Goal: Task Accomplishment & Management: Manage account settings

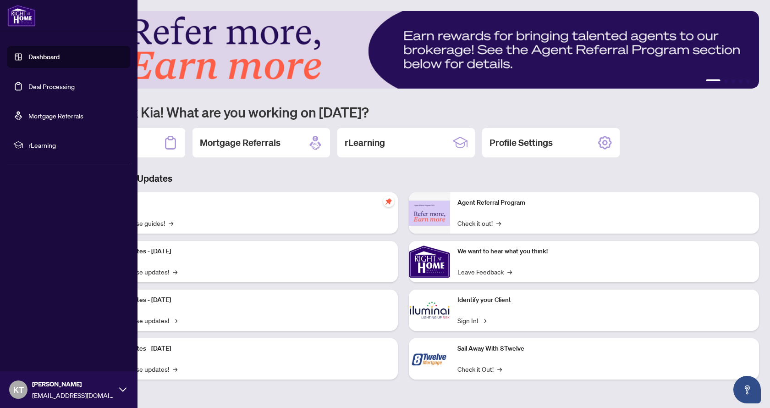
click at [52, 88] on link "Deal Processing" at bounding box center [51, 86] width 46 height 8
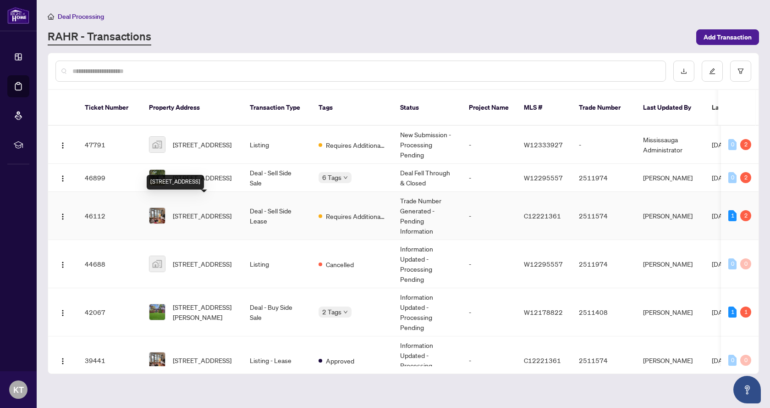
click at [202, 211] on span "[STREET_ADDRESS]" at bounding box center [202, 216] width 59 height 10
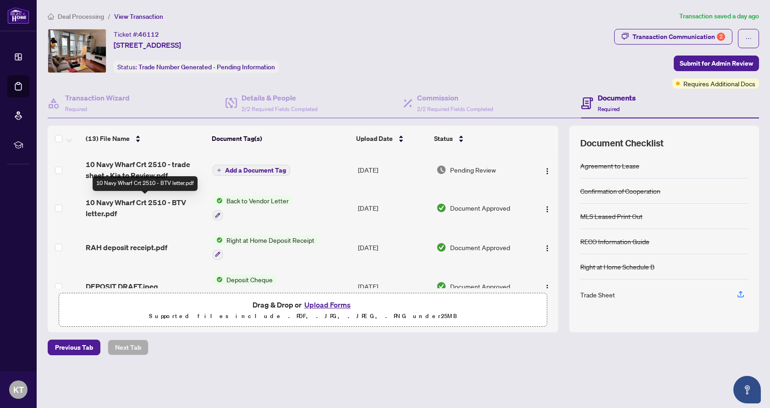
click at [127, 203] on span "10 Navy Wharf Crt 2510 - BTV letter.pdf" at bounding box center [145, 208] width 119 height 22
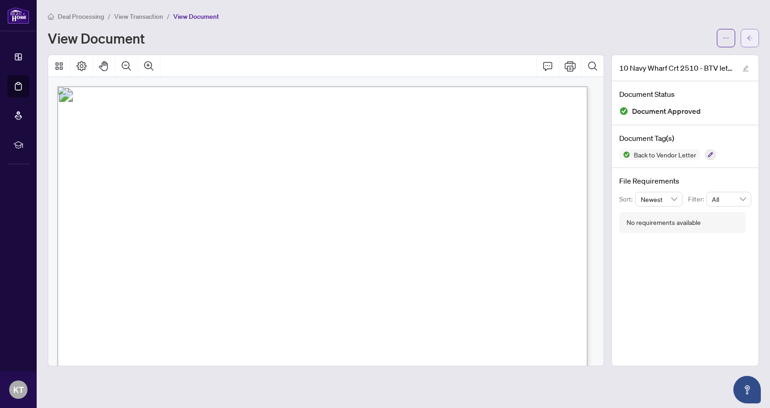
click at [748, 37] on icon "arrow-left" at bounding box center [750, 38] width 6 height 6
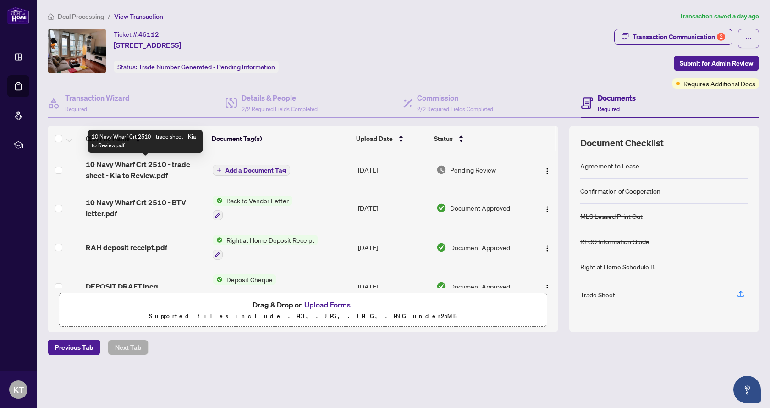
click at [157, 176] on span "10 Navy Wharf Crt 2510 - trade sheet - Kia to Review.pdf" at bounding box center [145, 170] width 119 height 22
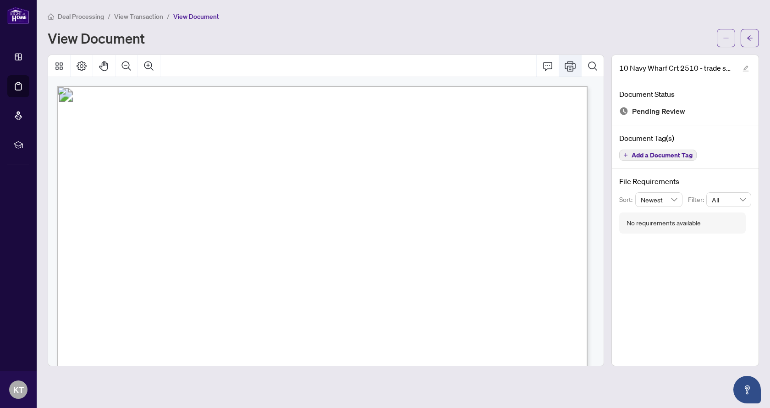
click at [573, 69] on icon "Print" at bounding box center [570, 66] width 11 height 11
click at [749, 40] on icon "arrow-left" at bounding box center [750, 38] width 6 height 6
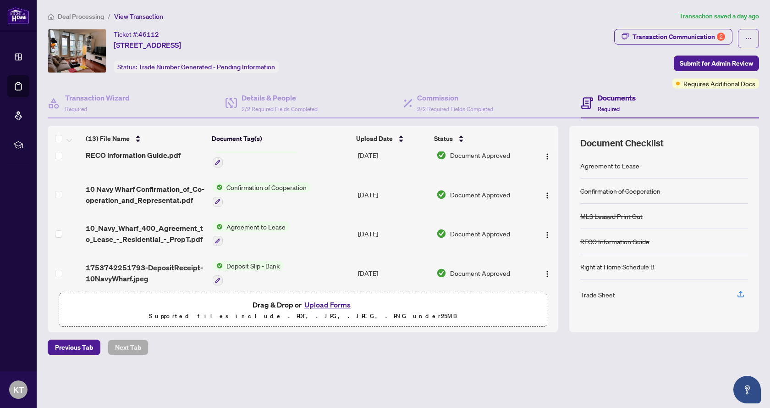
scroll to position [372, 0]
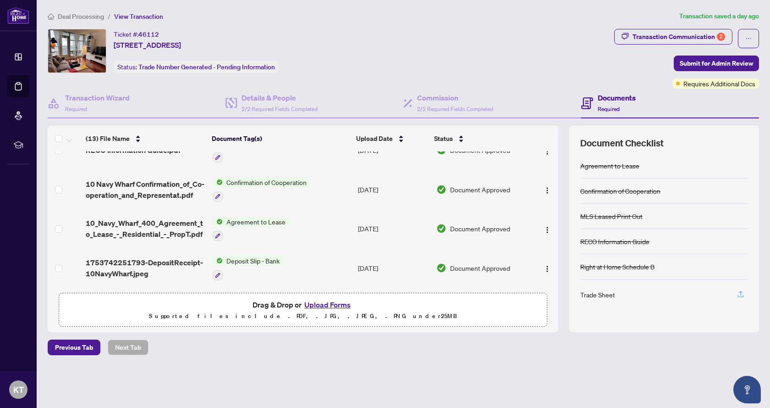
click at [743, 295] on icon "button" at bounding box center [741, 294] width 8 height 8
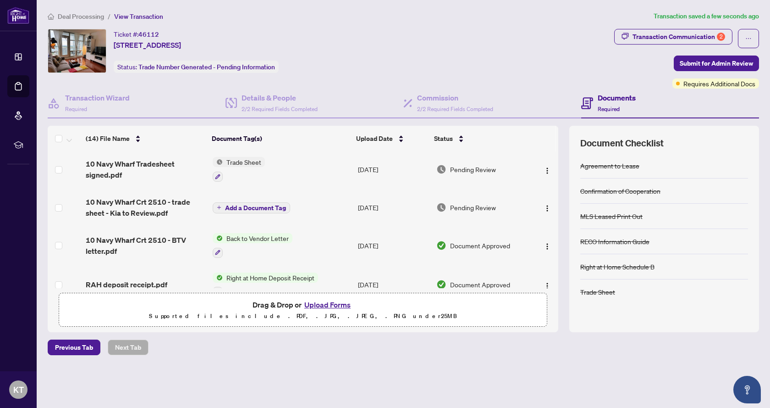
scroll to position [0, 0]
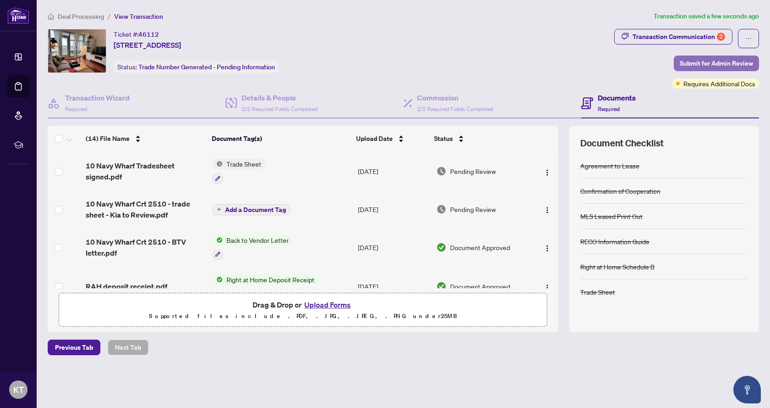
click at [702, 64] on span "Submit for Admin Review" at bounding box center [716, 63] width 73 height 15
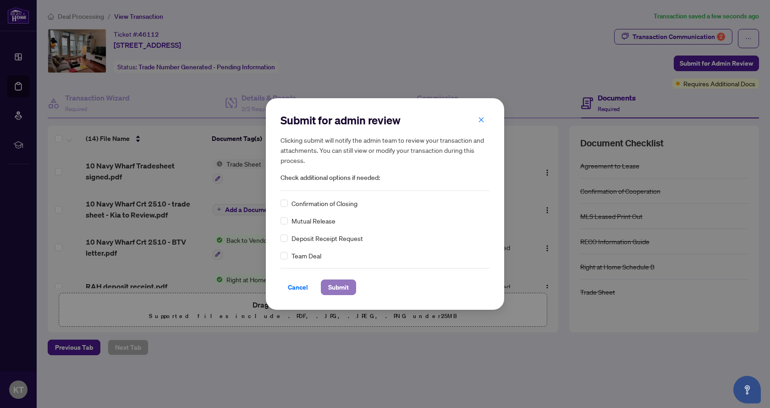
click at [338, 287] on span "Submit" at bounding box center [338, 287] width 21 height 15
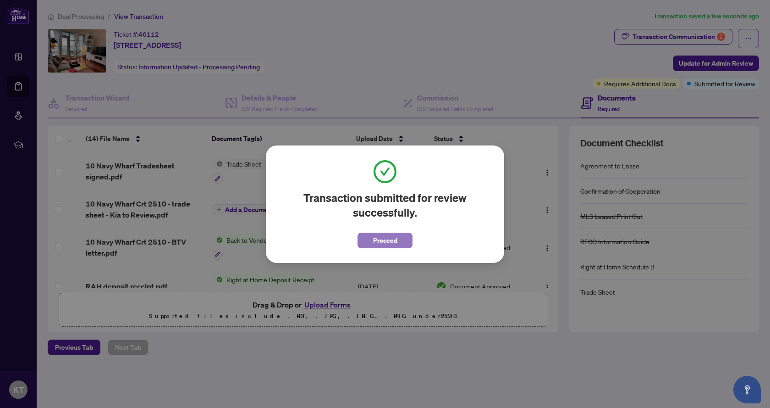
click at [368, 244] on button "Proceed" at bounding box center [385, 241] width 55 height 16
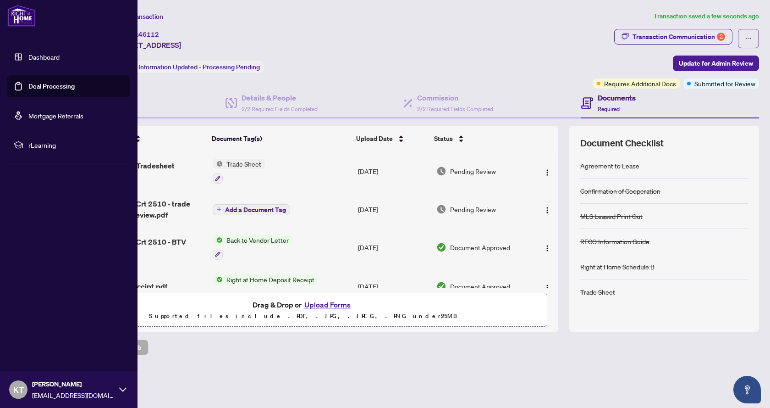
click at [45, 83] on link "Deal Processing" at bounding box center [51, 86] width 46 height 8
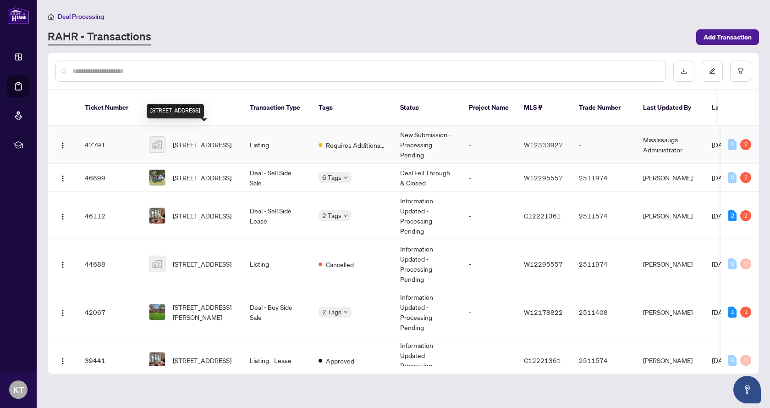
click at [190, 139] on span "[STREET_ADDRESS]" at bounding box center [202, 144] width 59 height 10
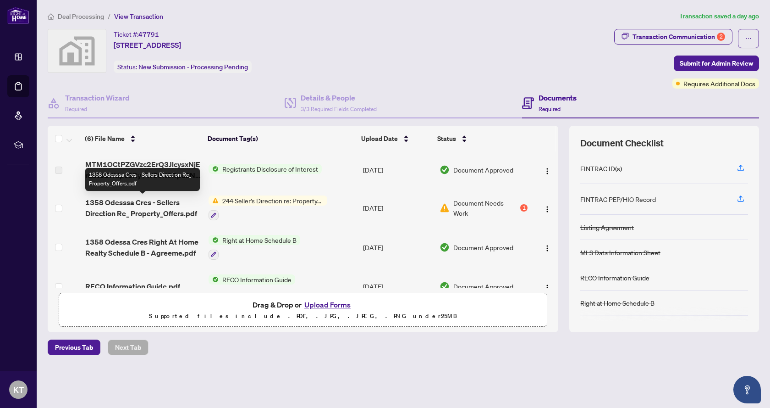
click at [144, 203] on span "1358 Odesssa Cres - Sellers Direction Re_ Property_Offers.pdf" at bounding box center [143, 208] width 116 height 22
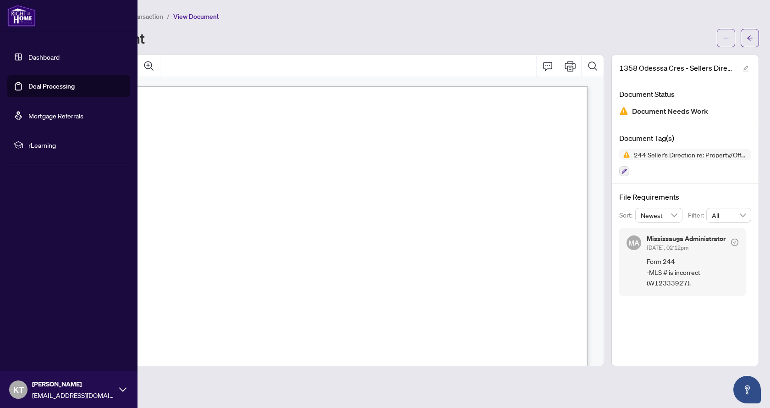
click at [44, 61] on link "Dashboard" at bounding box center [43, 57] width 31 height 8
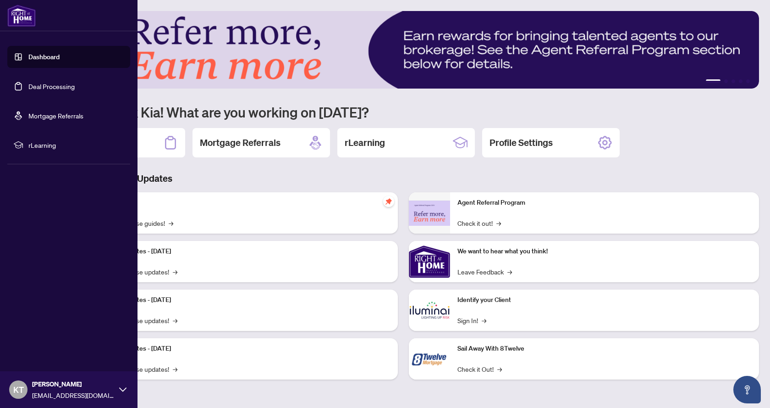
click at [49, 90] on link "Deal Processing" at bounding box center [51, 86] width 46 height 8
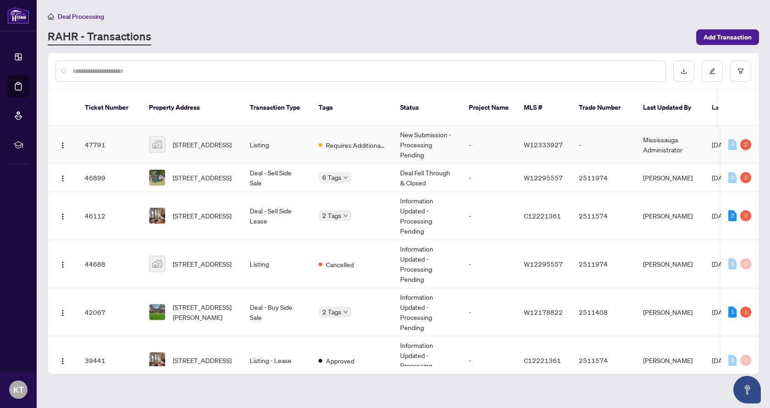
click at [208, 139] on span "[STREET_ADDRESS]" at bounding box center [202, 144] width 59 height 10
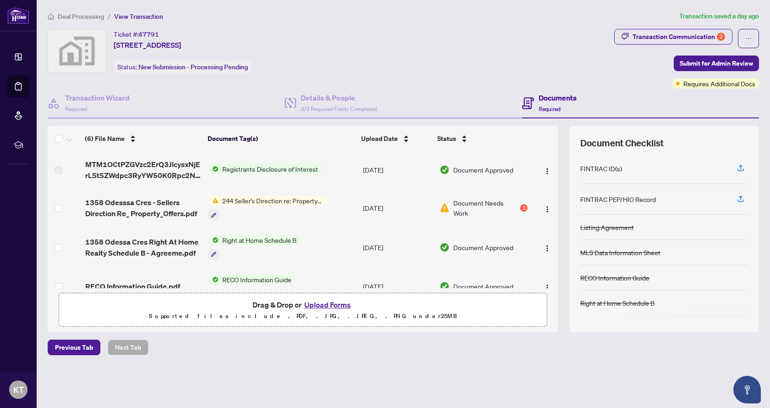
click at [330, 303] on button "Upload Forms" at bounding box center [328, 305] width 52 height 12
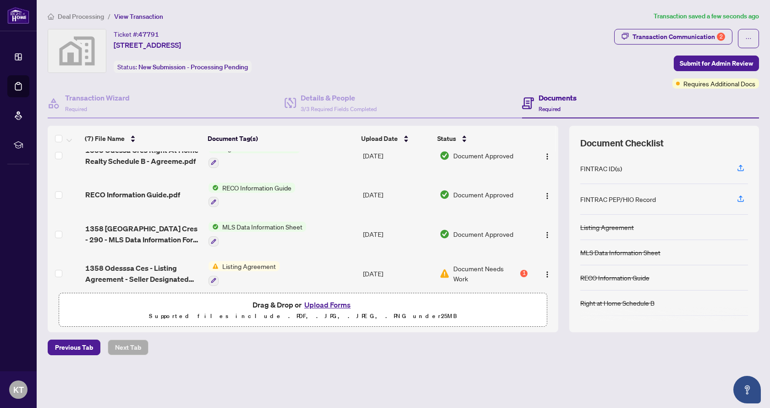
scroll to position [135, 0]
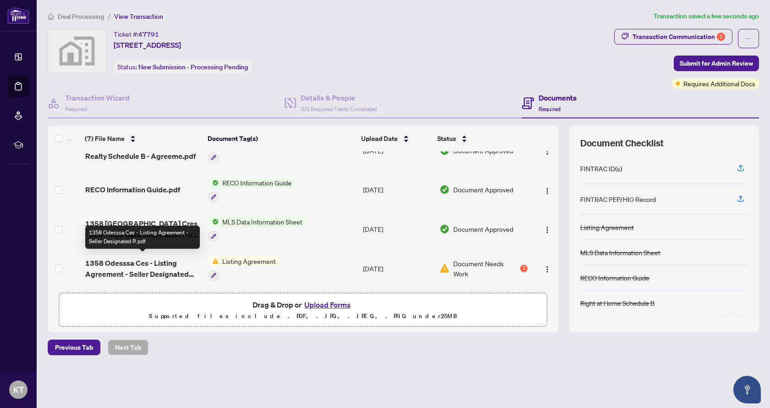
click at [152, 267] on span "1358 Odesssa Ces - Listing Agreement - Seller Designated R.pdf" at bounding box center [143, 268] width 116 height 22
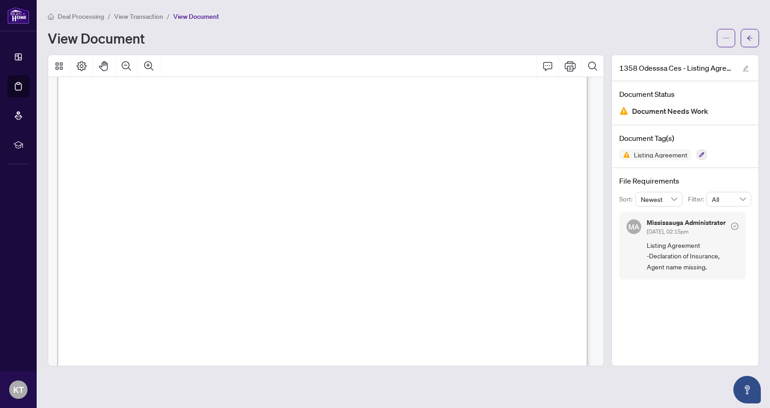
scroll to position [2247, 0]
click at [750, 39] on icon "arrow-left" at bounding box center [750, 38] width 6 height 6
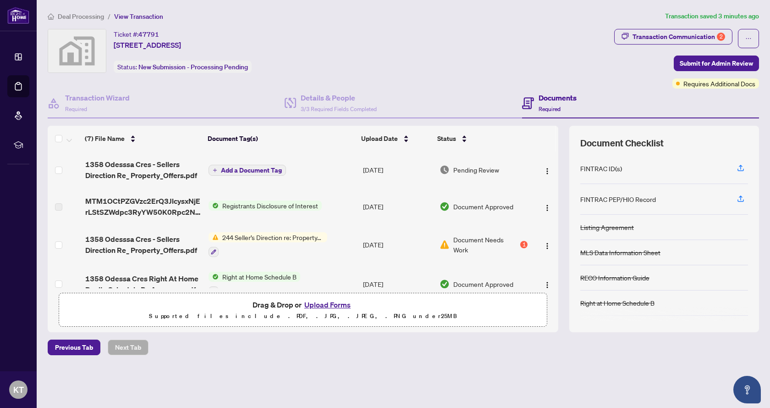
click at [341, 305] on button "Upload Forms" at bounding box center [328, 305] width 52 height 12
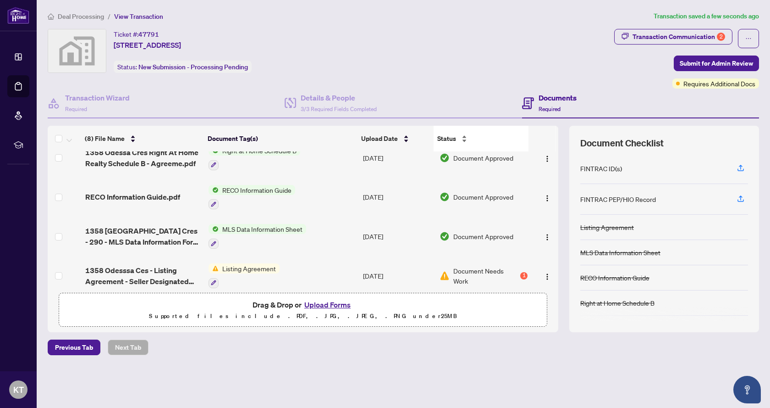
scroll to position [172, 0]
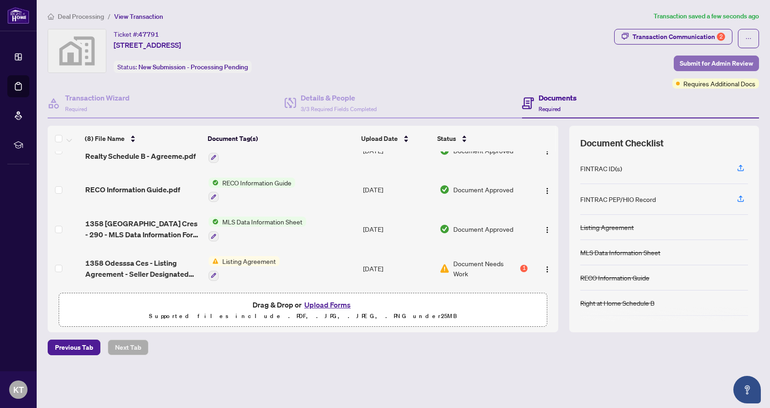
click at [698, 61] on span "Submit for Admin Review" at bounding box center [716, 63] width 73 height 15
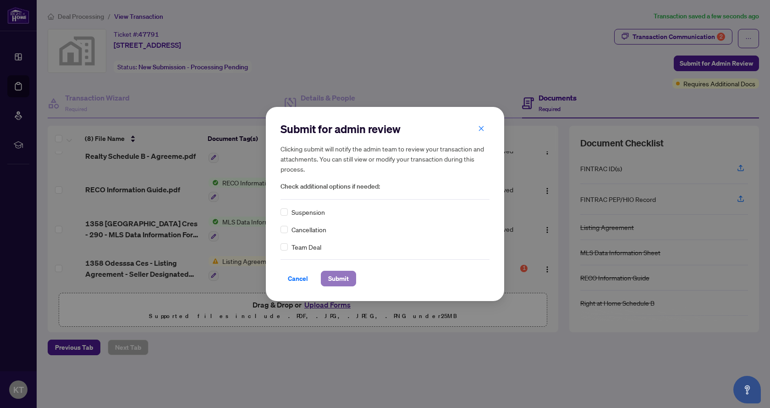
click at [342, 281] on span "Submit" at bounding box center [338, 278] width 21 height 15
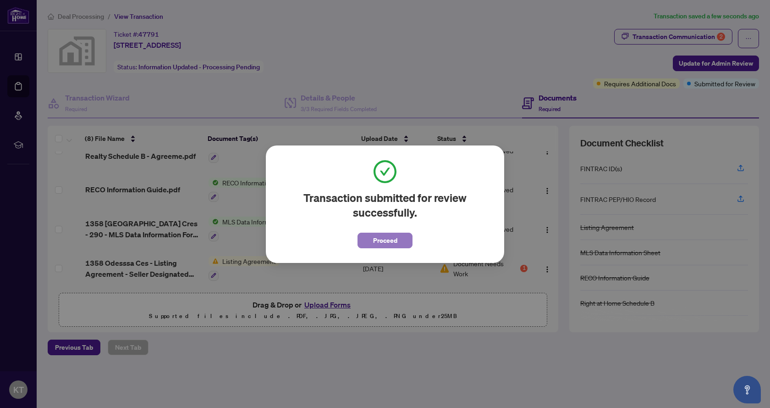
click at [377, 242] on span "Proceed" at bounding box center [385, 240] width 24 height 15
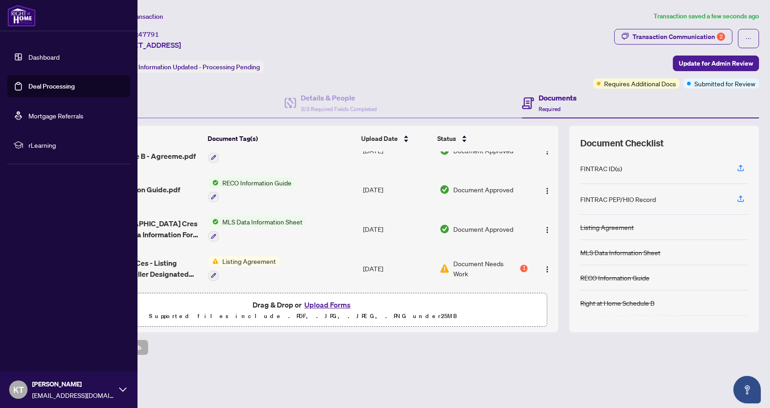
click at [38, 84] on link "Deal Processing" at bounding box center [51, 86] width 46 height 8
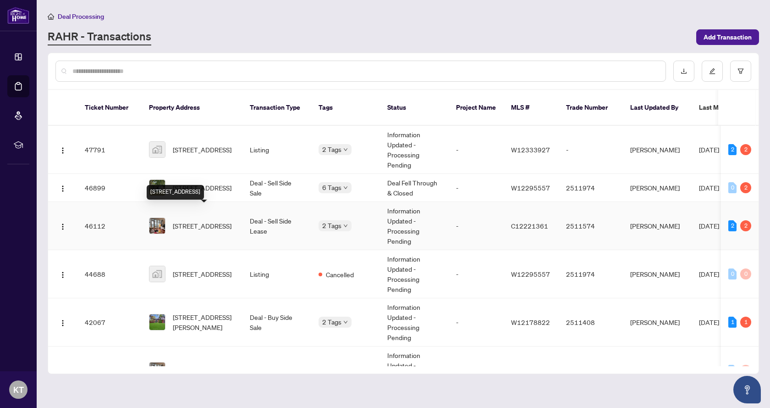
click at [218, 221] on span "[STREET_ADDRESS]" at bounding box center [202, 226] width 59 height 10
